Goal: Information Seeking & Learning: Learn about a topic

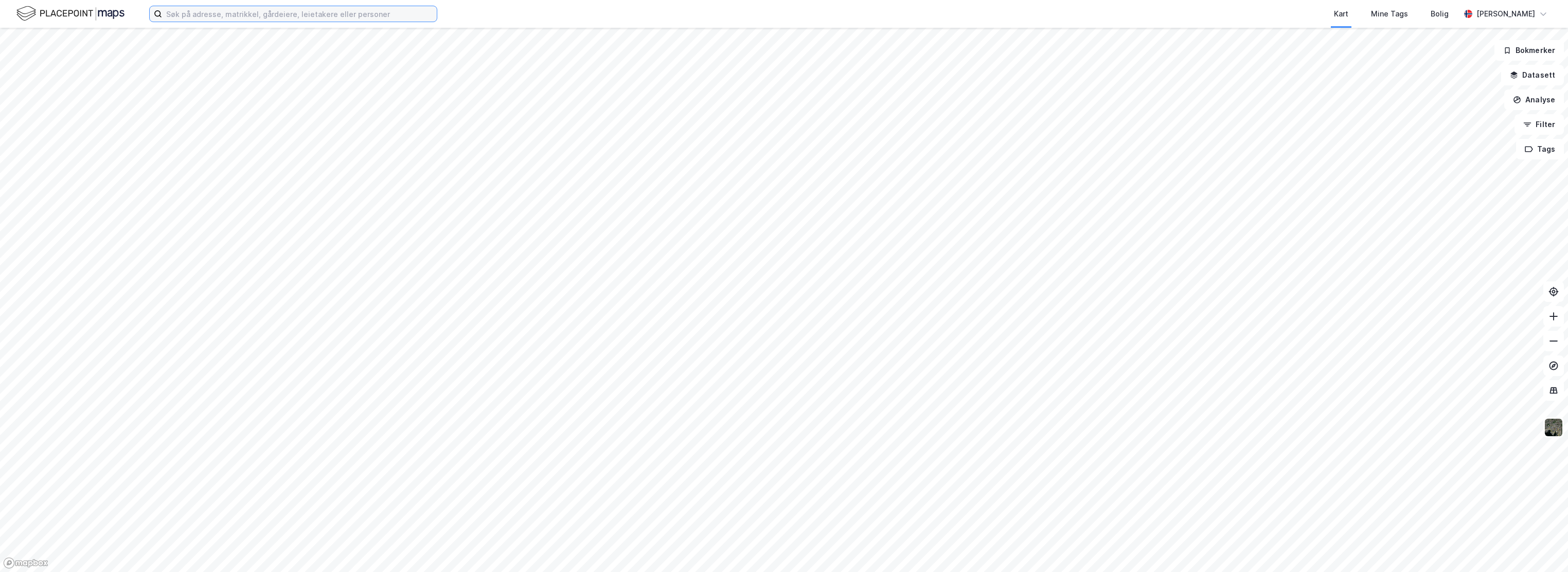
click at [412, 16] on input at bounding box center [299, 13] width 275 height 15
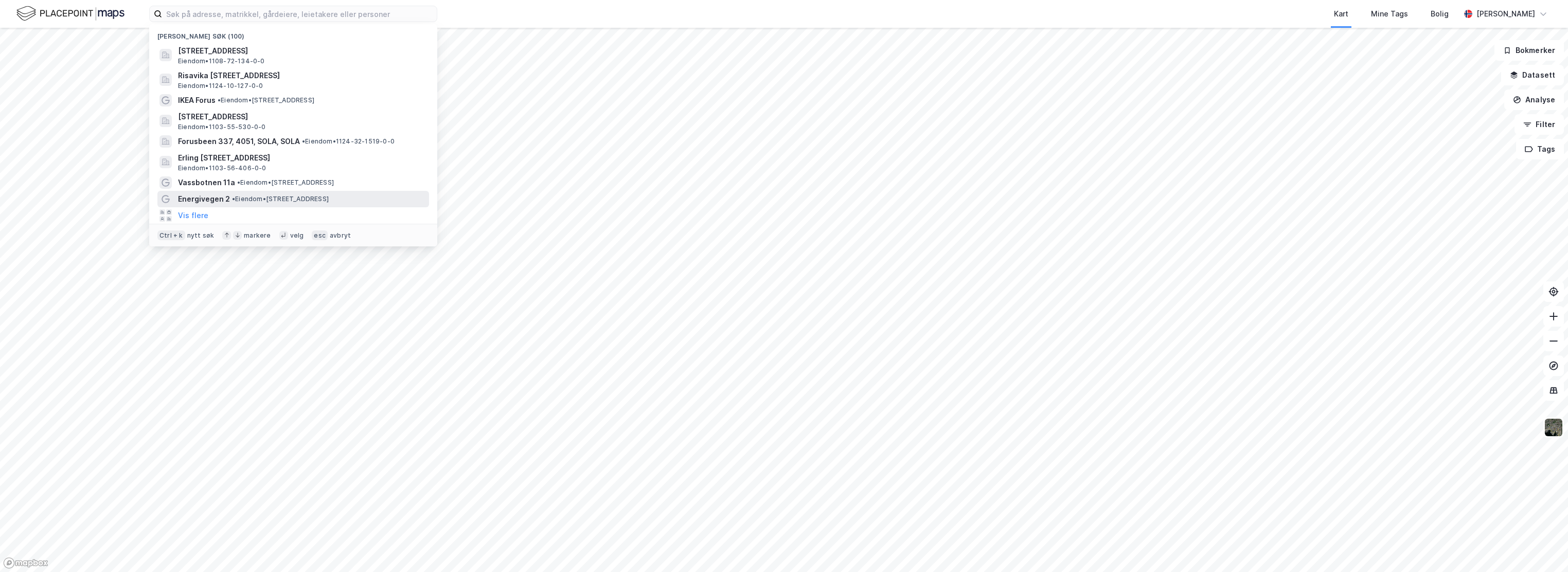
click at [277, 193] on div "Energivegen 2 • Eiendom • [STREET_ADDRESS]" at bounding box center [302, 199] width 249 height 12
